Goal: Task Accomplishment & Management: Use online tool/utility

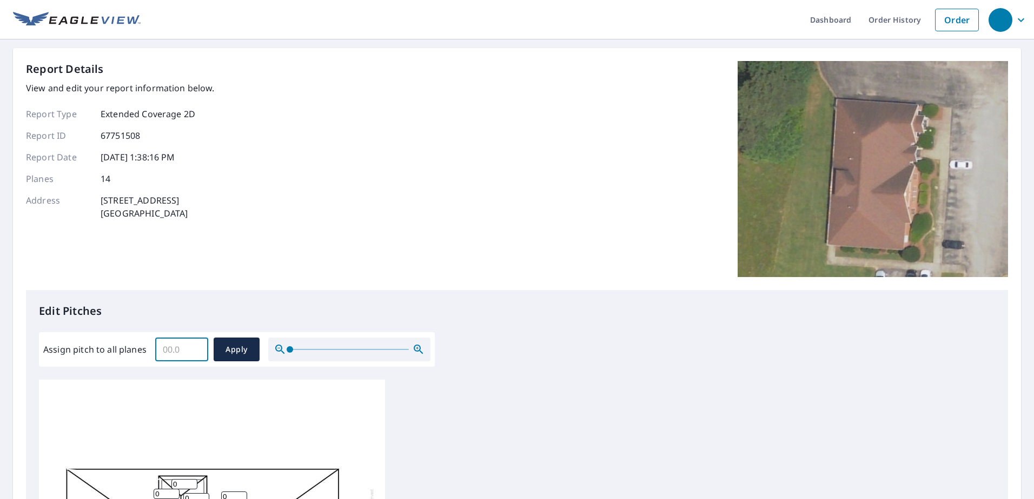
click at [176, 348] on input "Assign pitch to all planes" at bounding box center [181, 350] width 53 height 30
type input "10"
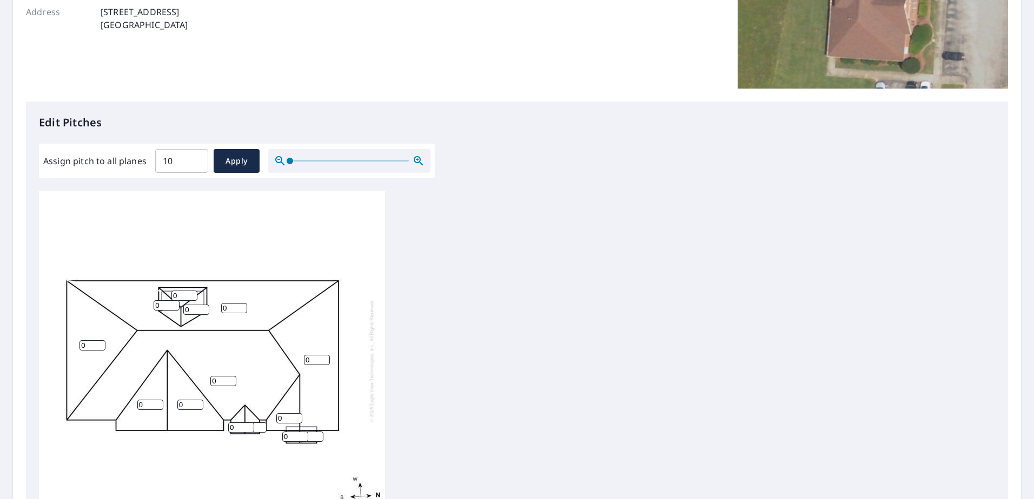
scroll to position [162, 0]
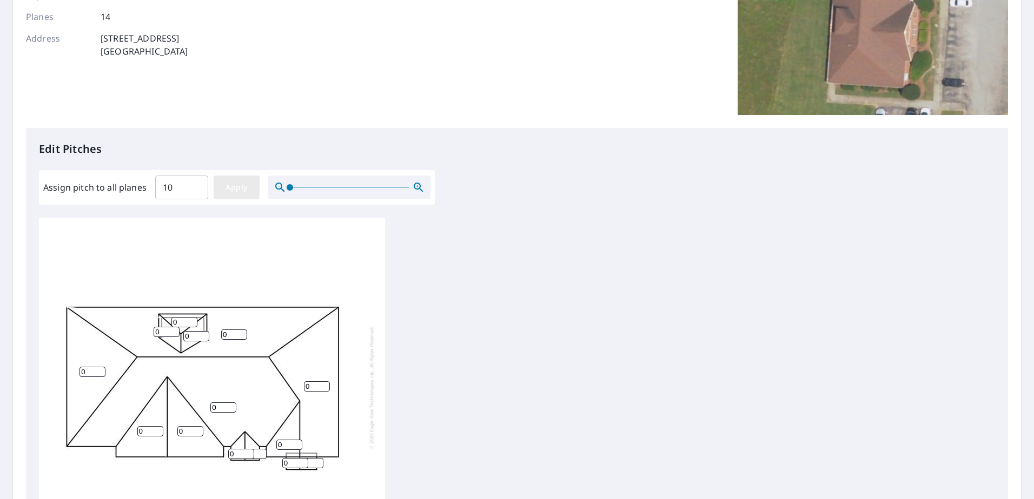
click at [230, 180] on button "Apply" at bounding box center [237, 188] width 46 height 24
type input "10"
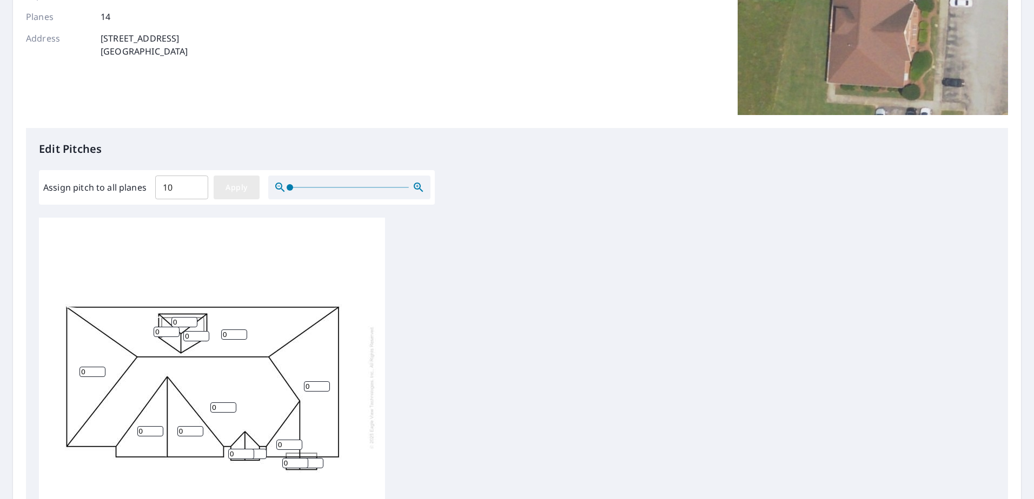
type input "10"
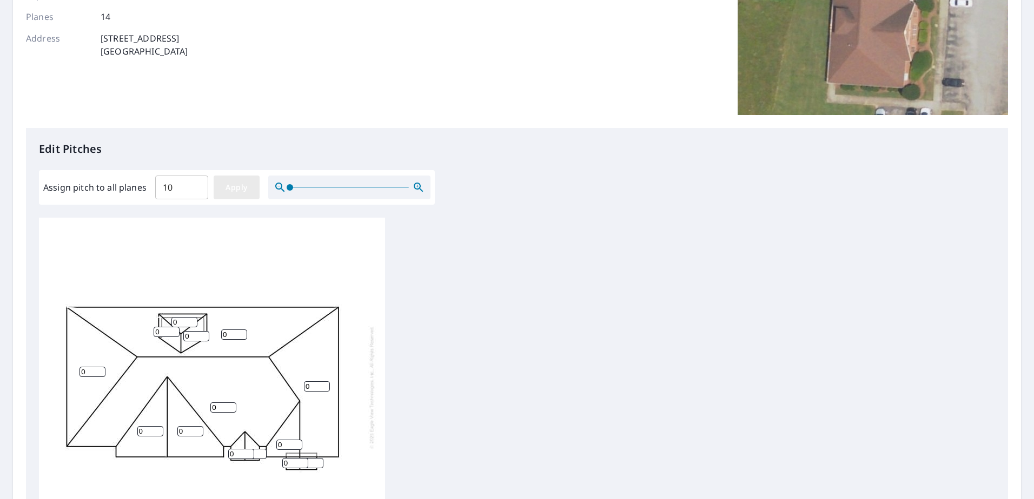
type input "10"
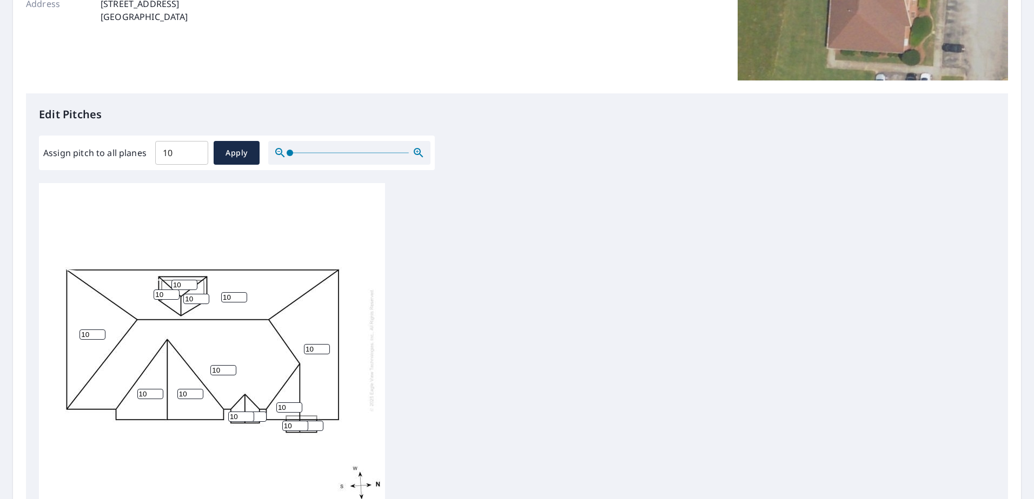
scroll to position [356, 0]
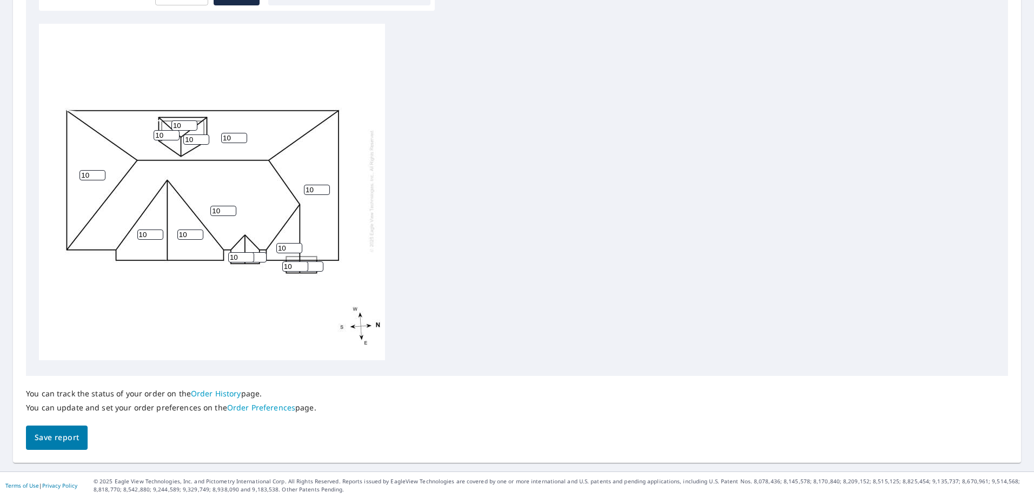
click at [50, 435] on span "Save report" at bounding box center [57, 438] width 44 height 14
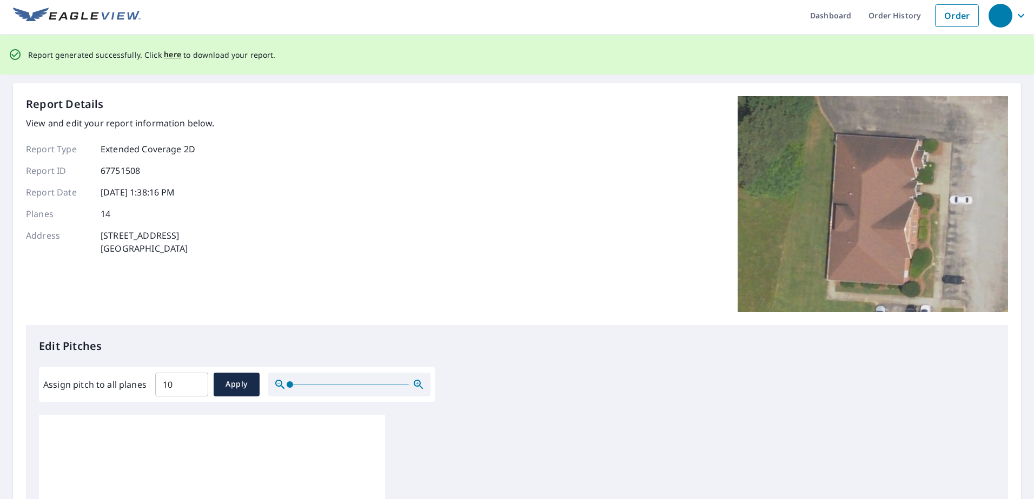
scroll to position [0, 0]
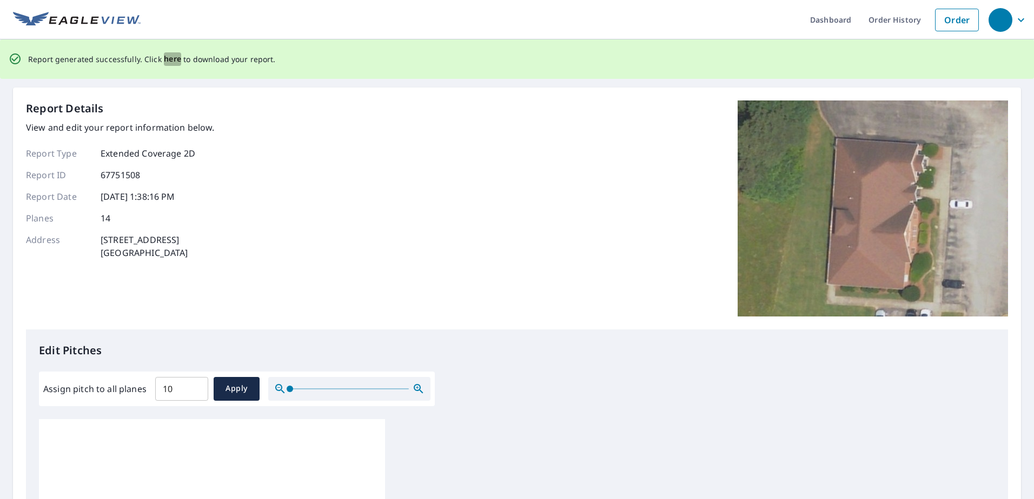
click at [166, 59] on span "here" at bounding box center [173, 59] width 18 height 14
